Goal: Information Seeking & Learning: Learn about a topic

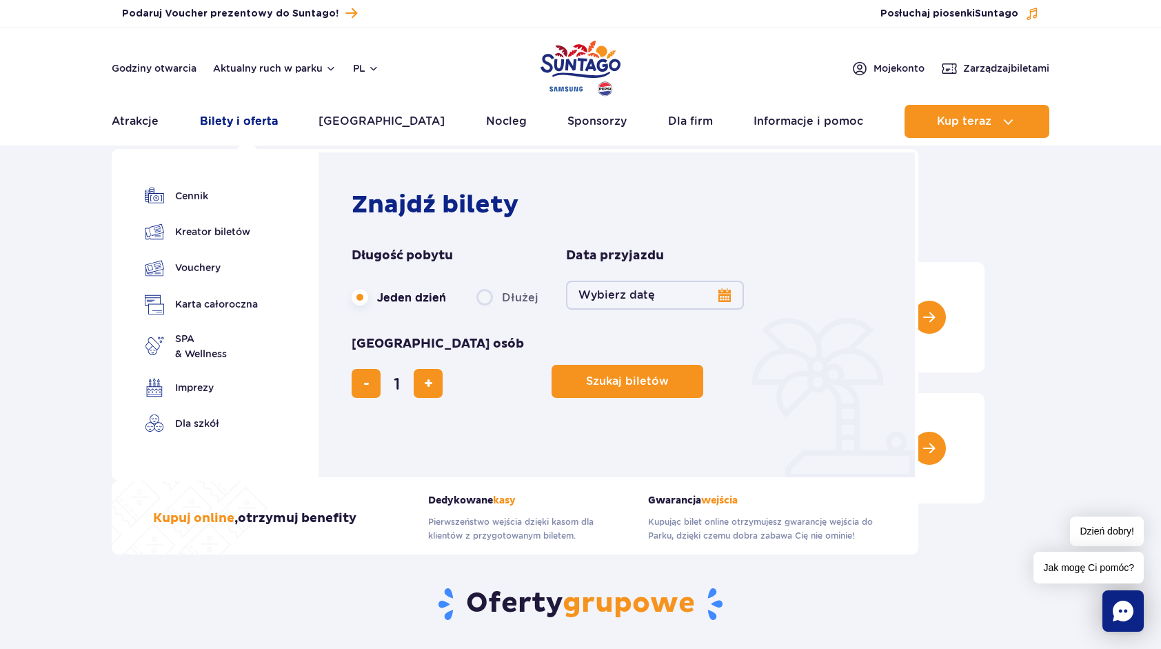
click at [221, 123] on link "Bilety i oferta" at bounding box center [239, 121] width 78 height 33
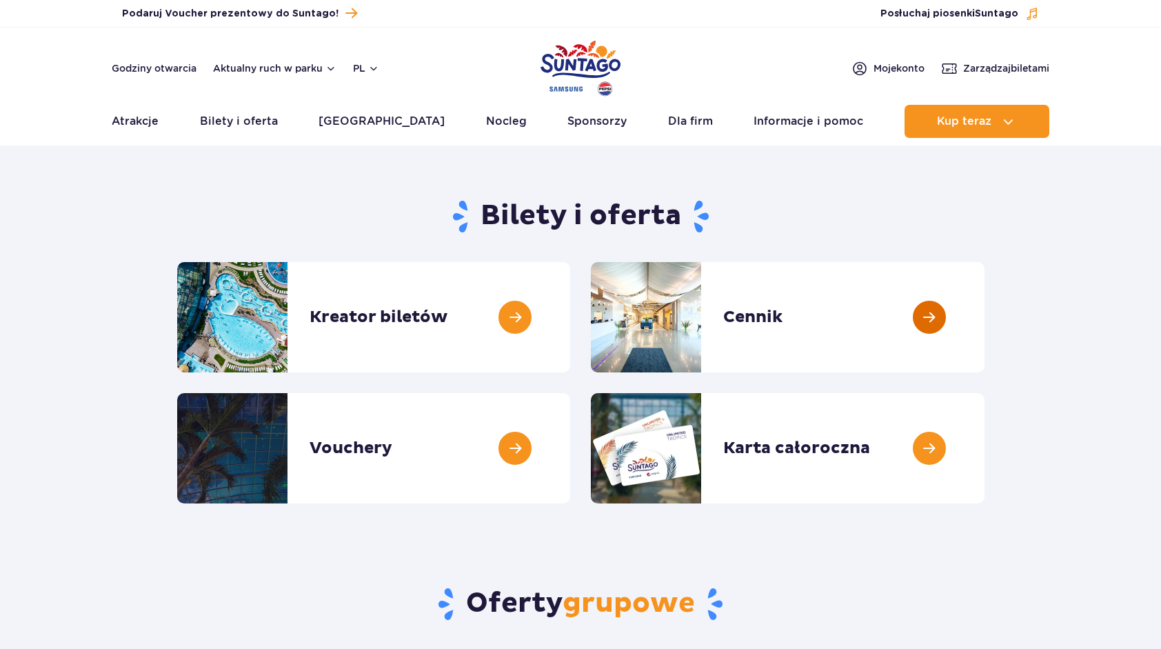
click at [985, 321] on link at bounding box center [985, 317] width 0 height 110
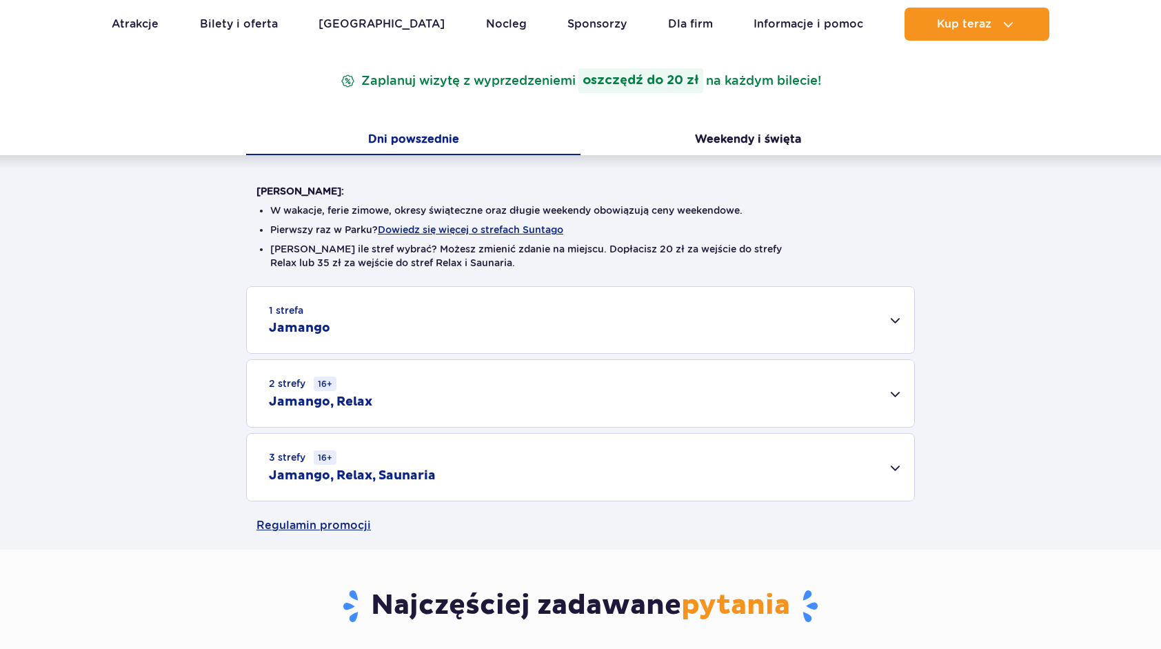
scroll to position [276, 0]
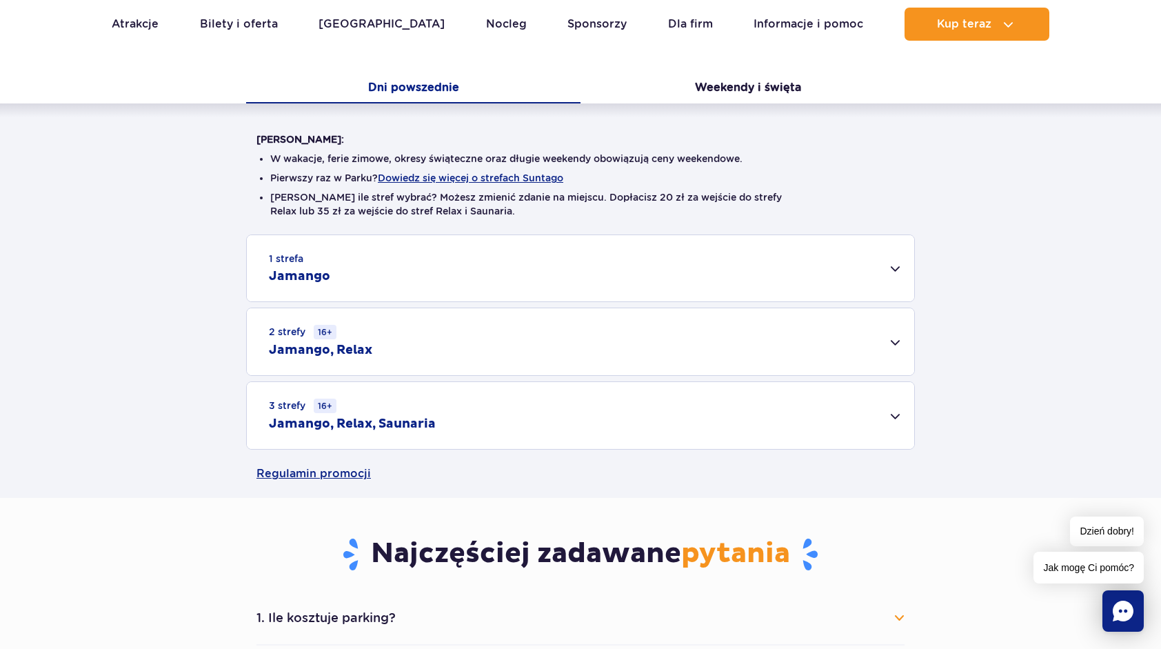
click at [896, 274] on div "1 strefa Jamango" at bounding box center [580, 268] width 667 height 66
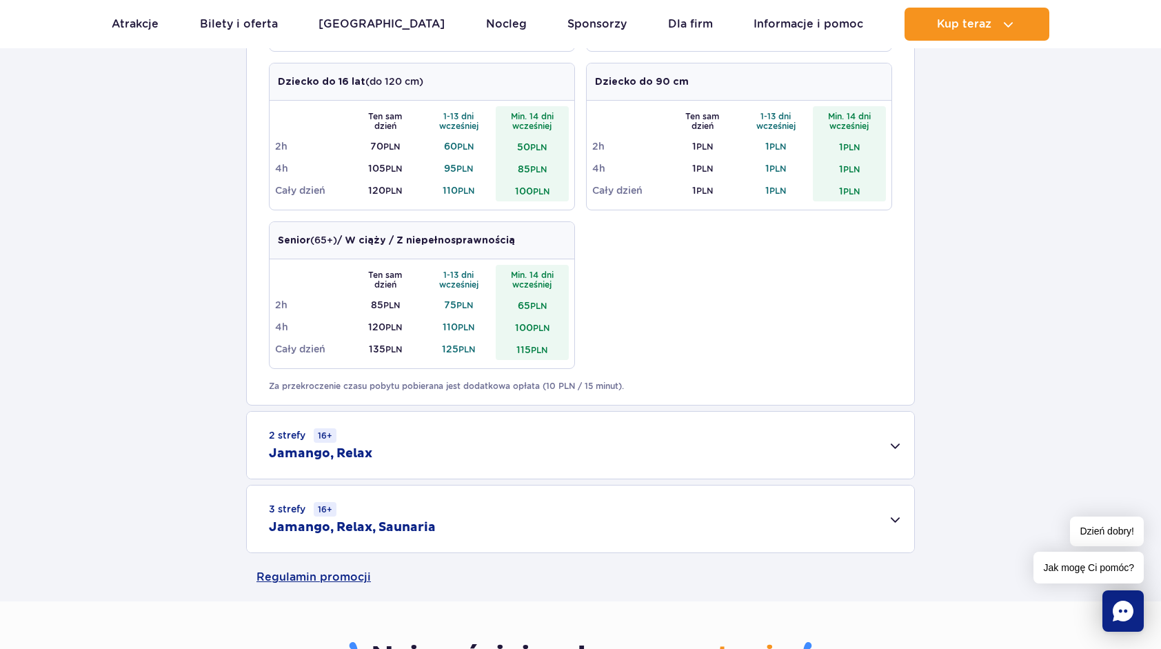
scroll to position [827, 0]
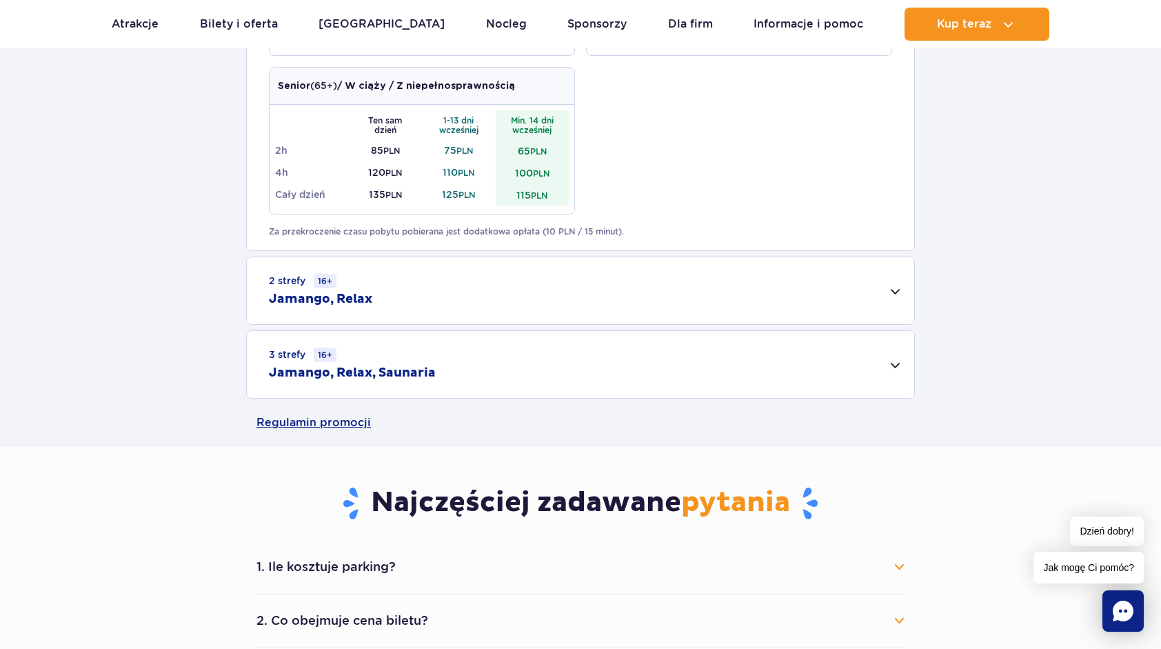
click at [889, 297] on div "2 strefy 16+ Jamango, Relax" at bounding box center [580, 290] width 667 height 67
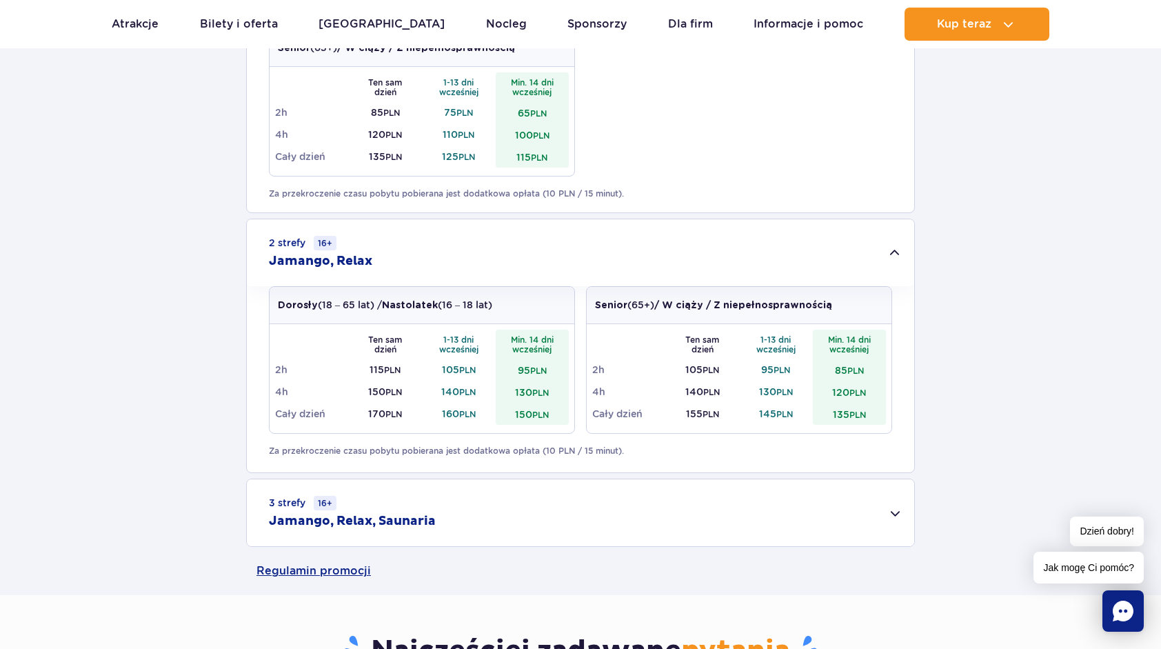
scroll to position [896, 0]
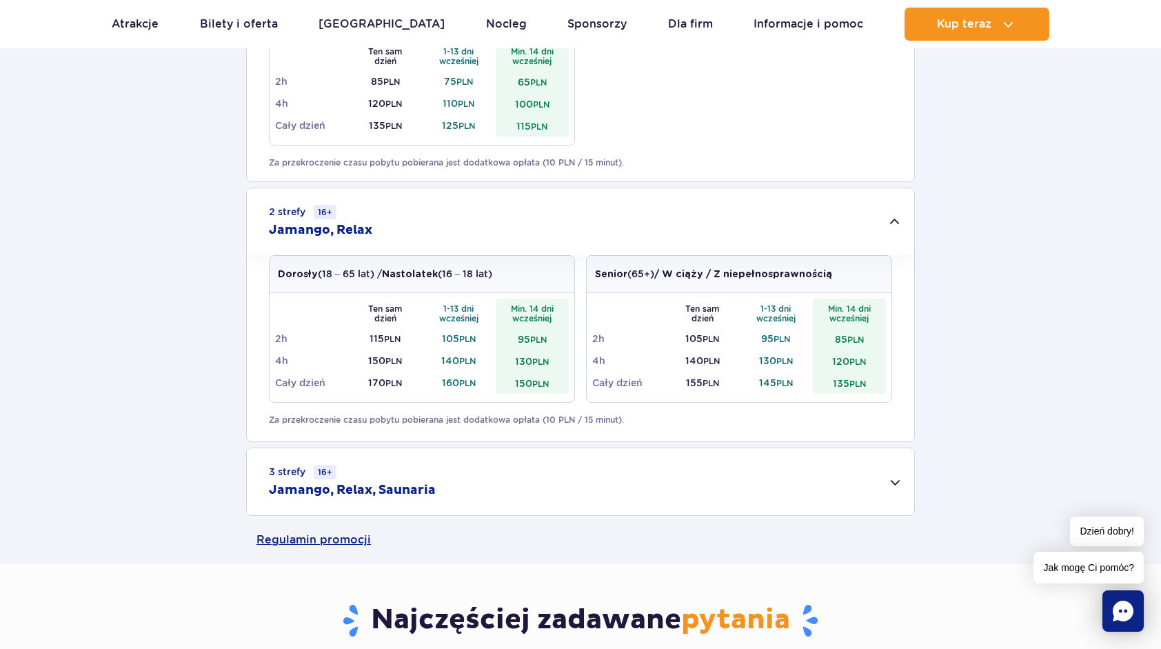
click at [888, 468] on div "3 strefy 16+ Jamango, Relax, Saunaria" at bounding box center [580, 481] width 667 height 67
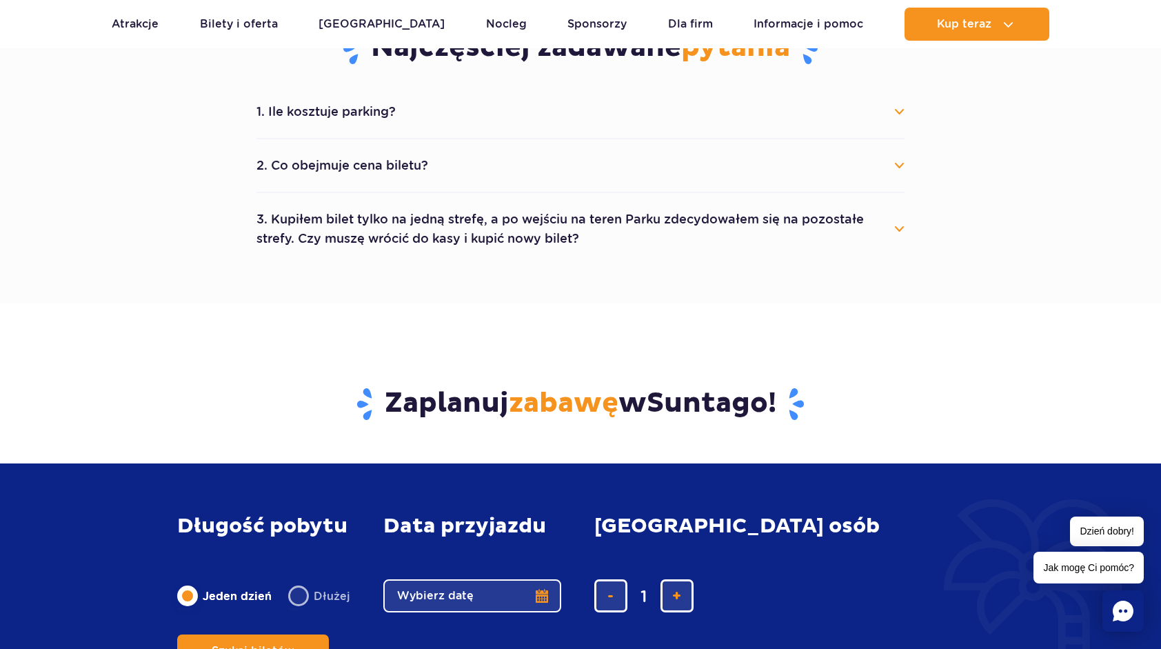
scroll to position [1586, 0]
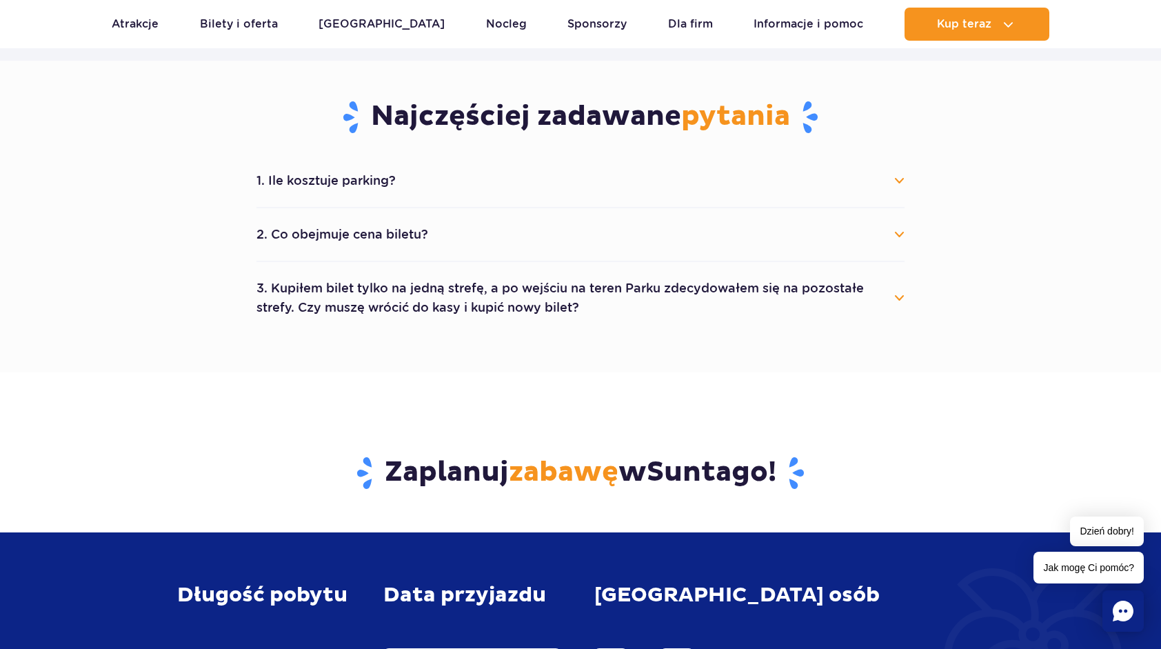
click at [898, 179] on button "1. Ile kosztuje parking?" at bounding box center [581, 180] width 648 height 30
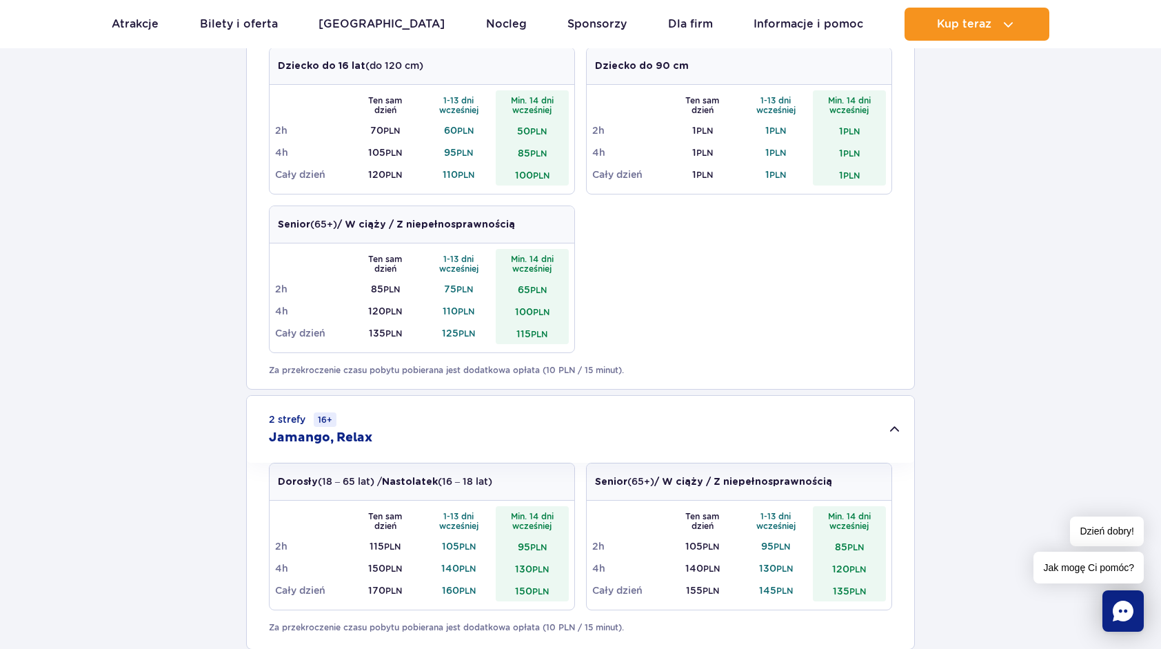
scroll to position [552, 0]
